Goal: Task Accomplishment & Management: Manage account settings

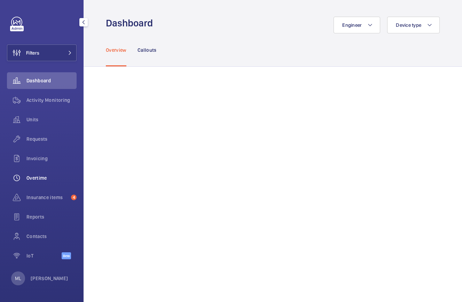
click at [39, 178] on span "Overtime" at bounding box center [51, 178] width 50 height 7
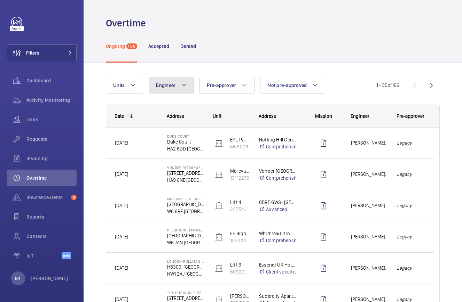
click at [184, 80] on button "Engineer" at bounding box center [171, 85] width 45 height 17
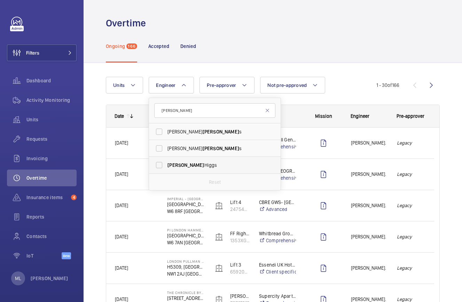
type input "[PERSON_NAME]"
click at [191, 168] on span "[PERSON_NAME]" at bounding box center [215, 165] width 96 height 7
click at [166, 168] on input "[PERSON_NAME]" at bounding box center [159, 165] width 14 height 14
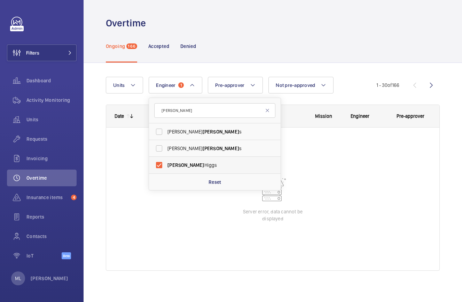
click at [191, 168] on span "[PERSON_NAME]" at bounding box center [215, 165] width 96 height 7
click at [166, 168] on input "[PERSON_NAME]" at bounding box center [159, 165] width 14 height 14
checkbox input "false"
click at [309, 64] on div "Units Engineer [PERSON_NAME] s [PERSON_NAME] [PERSON_NAME] s [PERSON_NAME] Rese…" at bounding box center [273, 184] width 378 height 242
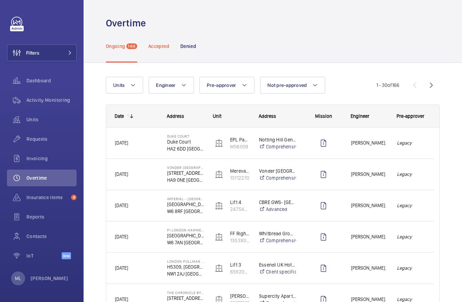
click at [157, 49] on p "Accepted" at bounding box center [158, 46] width 21 height 7
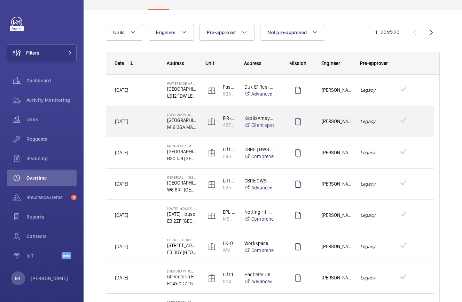
scroll to position [54, 0]
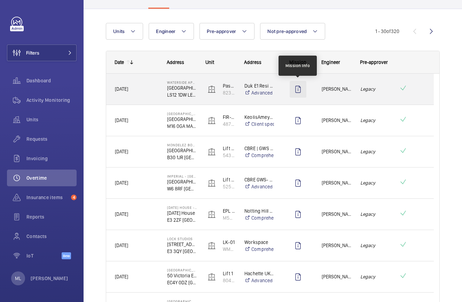
click at [299, 83] on wm-front-icon-button at bounding box center [298, 89] width 17 height 17
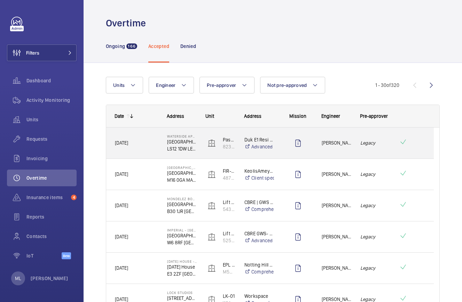
click at [313, 140] on div "[PERSON_NAME]." at bounding box center [332, 143] width 39 height 31
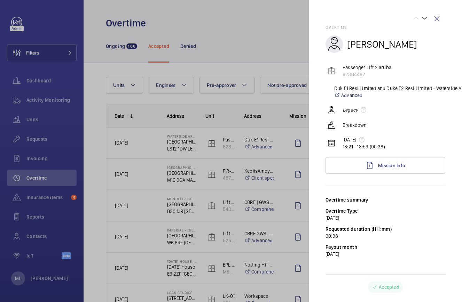
click at [258, 141] on div at bounding box center [231, 151] width 462 height 302
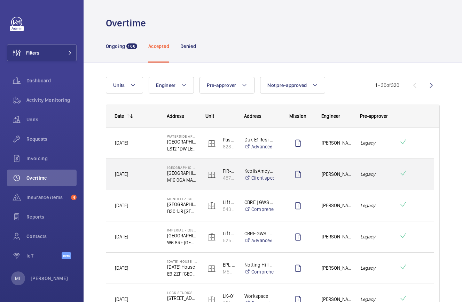
click at [284, 178] on div "Press SPACE to select this row." at bounding box center [298, 174] width 30 height 17
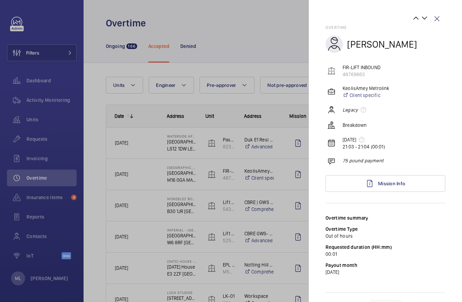
click at [281, 201] on div at bounding box center [231, 151] width 462 height 302
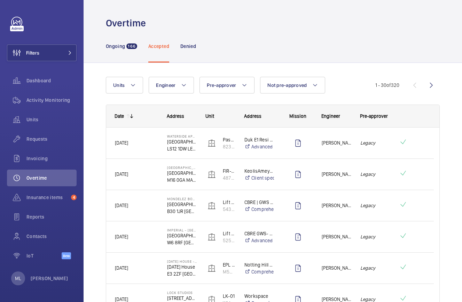
click at [281, 201] on div at bounding box center [231, 151] width 462 height 302
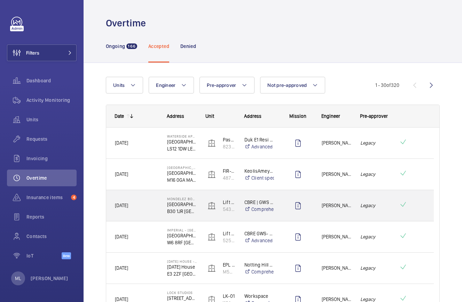
click at [281, 201] on div "Press SPACE to select this row." at bounding box center [294, 205] width 38 height 31
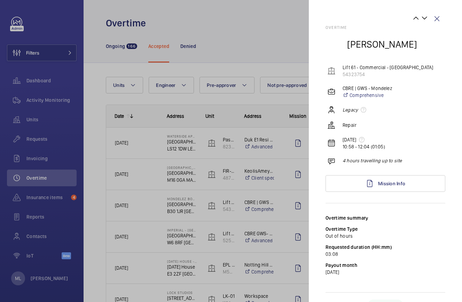
click at [262, 139] on div at bounding box center [231, 151] width 462 height 302
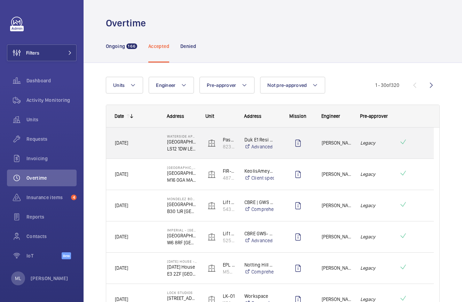
click at [262, 139] on p "Duk E1 Resi Limited and Duke E2 Resi Limited - Waterside Apartments" at bounding box center [259, 139] width 30 height 7
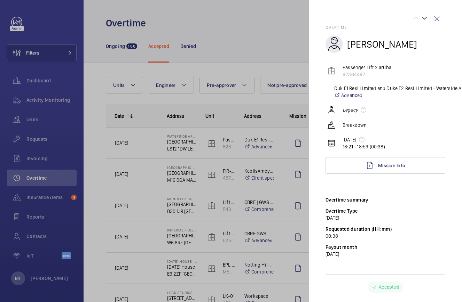
click at [236, 123] on div at bounding box center [231, 151] width 462 height 302
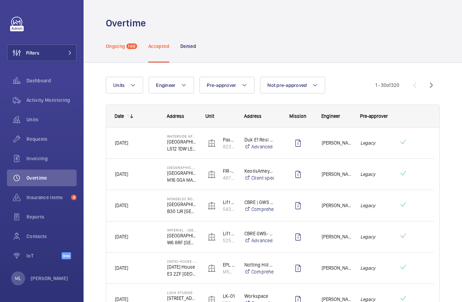
click at [123, 48] on p "Ongoing" at bounding box center [115, 46] width 19 height 7
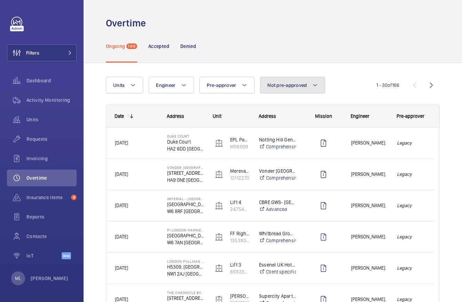
click at [281, 86] on span "Not pre-approved" at bounding box center [286, 85] width 39 height 6
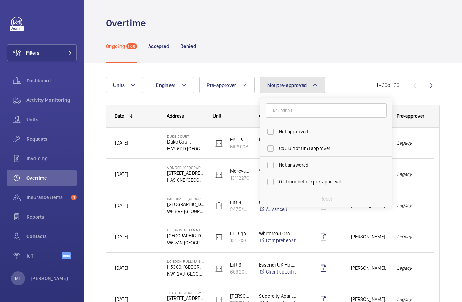
click at [281, 86] on span "Not pre-approved" at bounding box center [286, 85] width 39 height 6
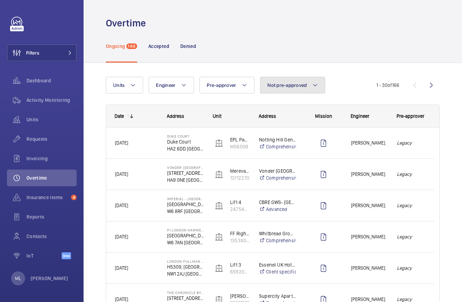
click at [281, 86] on span "Not pre-approved" at bounding box center [286, 85] width 39 height 6
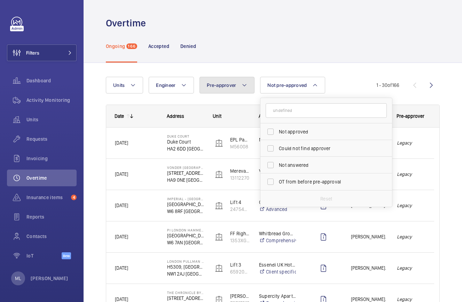
click at [231, 86] on span "Pre-approver" at bounding box center [221, 85] width 29 height 6
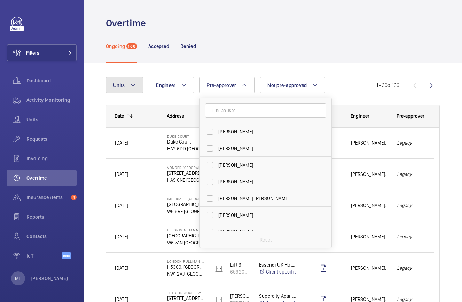
click at [141, 89] on button "Units" at bounding box center [124, 85] width 37 height 17
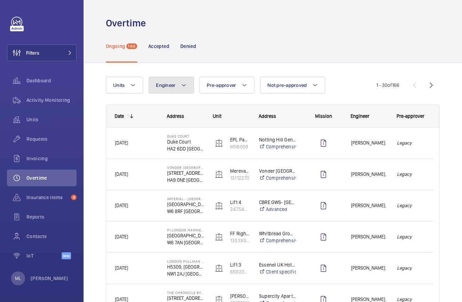
click at [182, 77] on button "Engineer" at bounding box center [171, 85] width 45 height 17
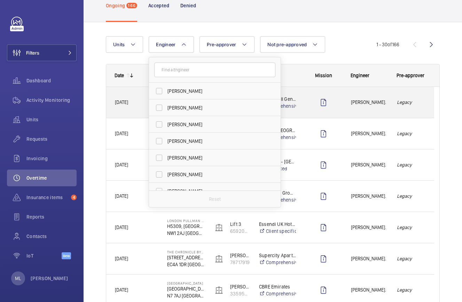
scroll to position [40, 0]
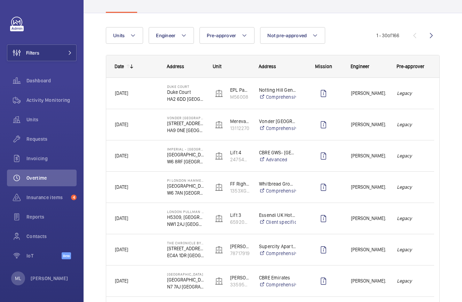
scroll to position [0, 0]
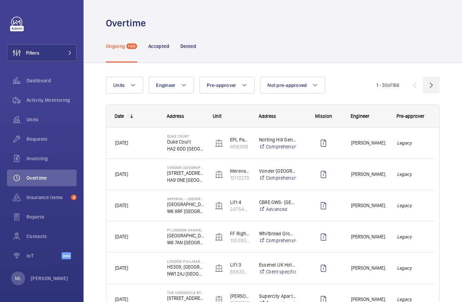
click at [425, 88] on wm-front-icon-button at bounding box center [431, 85] width 17 height 17
click at [407, 86] on wm-front-icon-button at bounding box center [414, 85] width 17 height 17
click at [156, 59] on div "Accepted" at bounding box center [158, 46] width 21 height 33
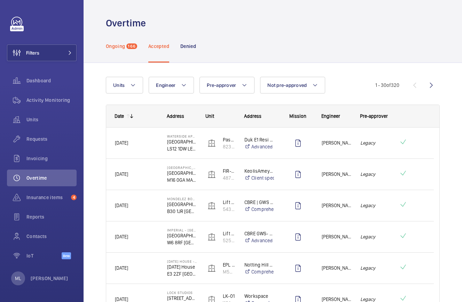
click at [121, 45] on p "Ongoing" at bounding box center [115, 46] width 19 height 7
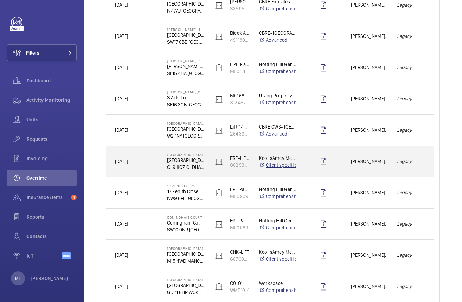
scroll to position [358, 0]
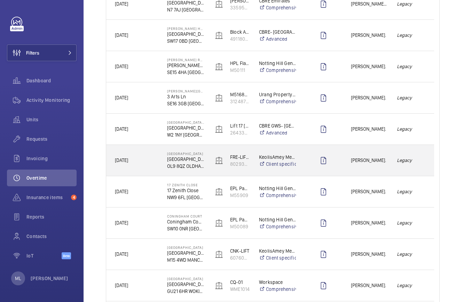
click at [401, 163] on em "Legacy" at bounding box center [411, 161] width 29 height 8
click at [401, 163] on mat-sidenav-container "Filters Dashboard Activity Monitoring Units Requests Invoicing Overtime Insuran…" at bounding box center [231, 151] width 462 height 302
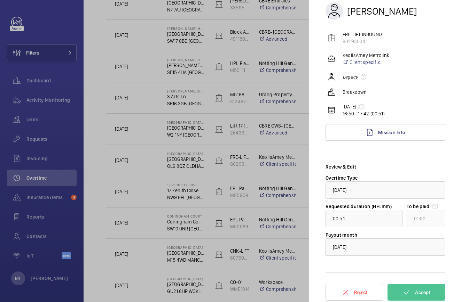
scroll to position [36, 0]
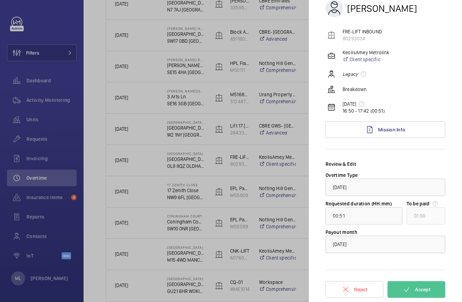
click at [364, 244] on div "× [DATE]" at bounding box center [348, 244] width 31 height 7
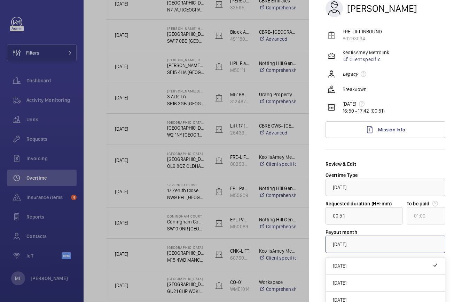
click at [364, 244] on div "× [DATE]" at bounding box center [348, 244] width 31 height 7
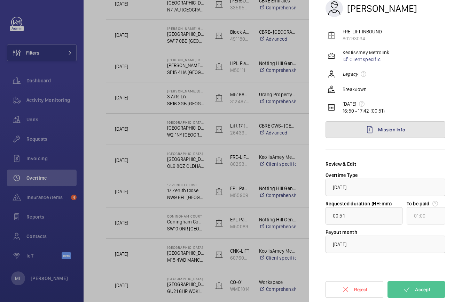
click at [382, 131] on span "Mission Info" at bounding box center [391, 130] width 27 height 6
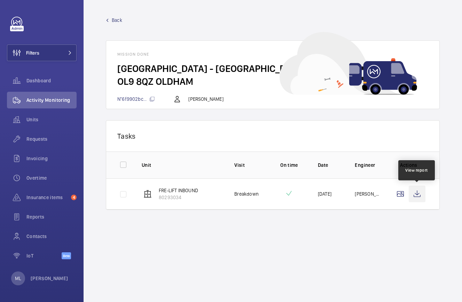
click at [416, 197] on wm-front-icon-button at bounding box center [417, 194] width 17 height 17
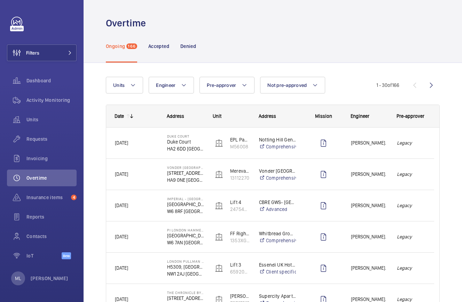
scroll to position [364, 0]
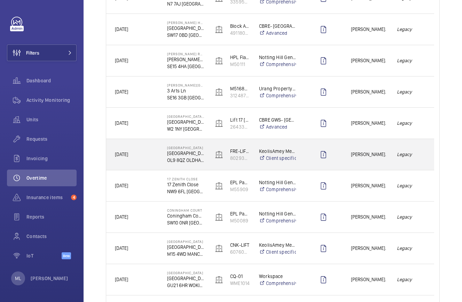
click at [365, 153] on span "[PERSON_NAME]." at bounding box center [369, 155] width 37 height 8
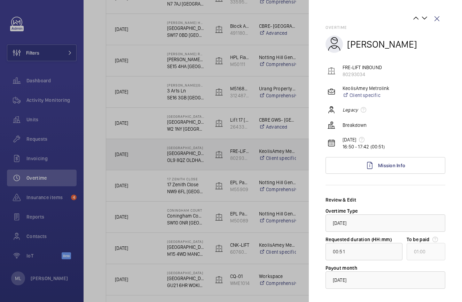
click at [365, 153] on mat-sidenav-container "Filters Dashboard Activity Monitoring Units Requests Invoicing Overtime Insuran…" at bounding box center [231, 151] width 462 height 302
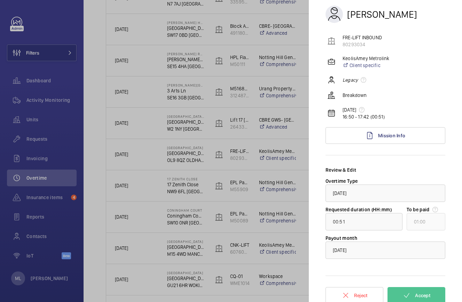
scroll to position [33, 0]
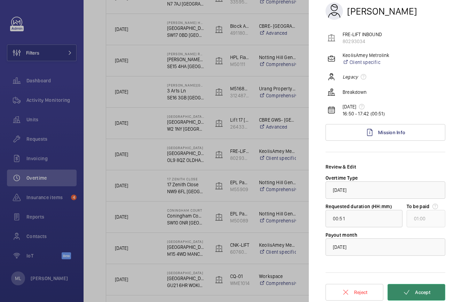
click at [416, 294] on span "Accept" at bounding box center [422, 293] width 15 height 6
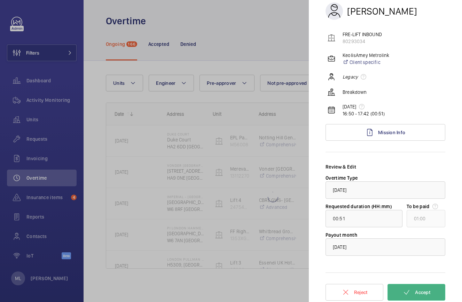
scroll to position [2, 0]
type input "00:47"
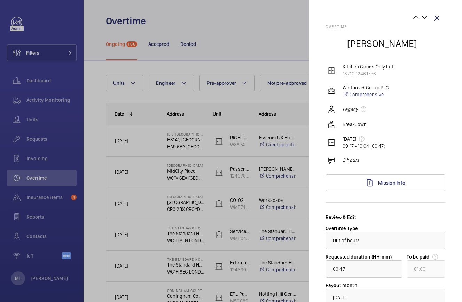
scroll to position [0, 0]
click at [161, 44] on div at bounding box center [231, 151] width 462 height 302
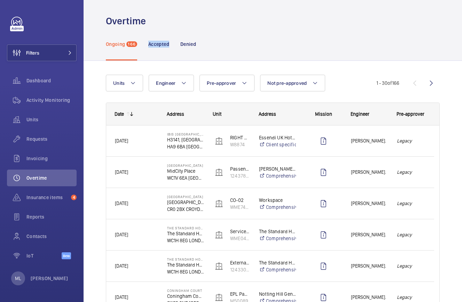
click at [161, 44] on p "Accepted" at bounding box center [158, 44] width 21 height 7
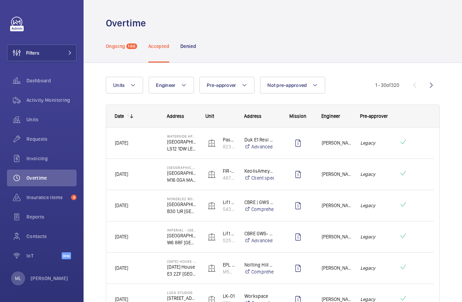
click at [128, 45] on span "166" at bounding box center [131, 47] width 11 height 6
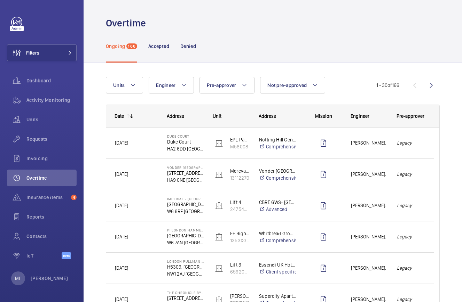
scroll to position [361, 0]
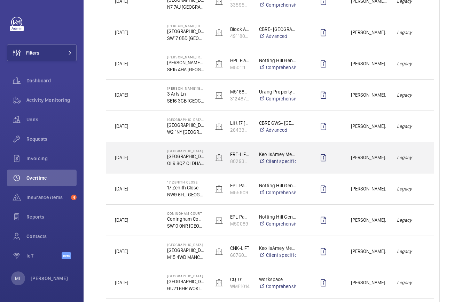
click at [311, 156] on div at bounding box center [323, 157] width 37 height 17
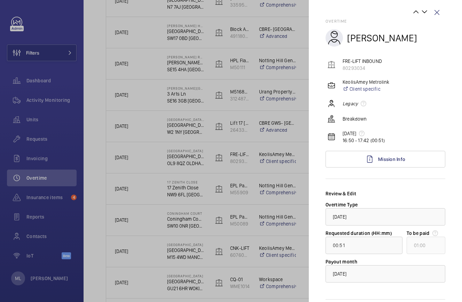
scroll to position [0, 0]
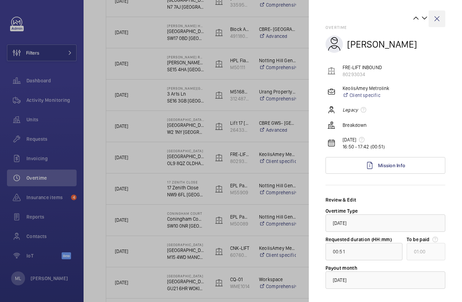
click at [433, 19] on wm-front-icon-button at bounding box center [436, 18] width 17 height 17
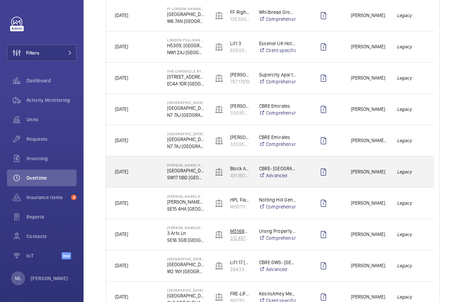
scroll to position [221, 0]
